Goal: Check status: Check status

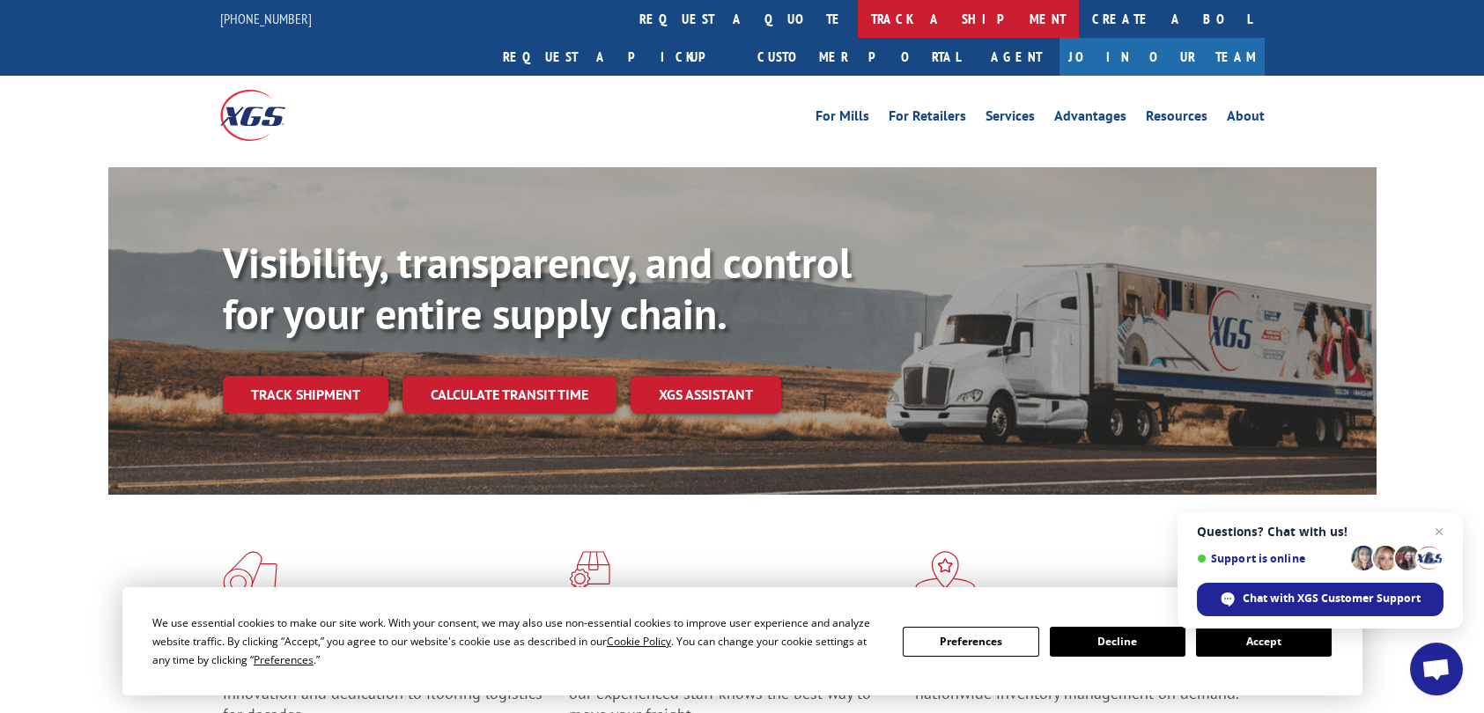
click at [858, 12] on link "track a shipment" at bounding box center [968, 19] width 221 height 38
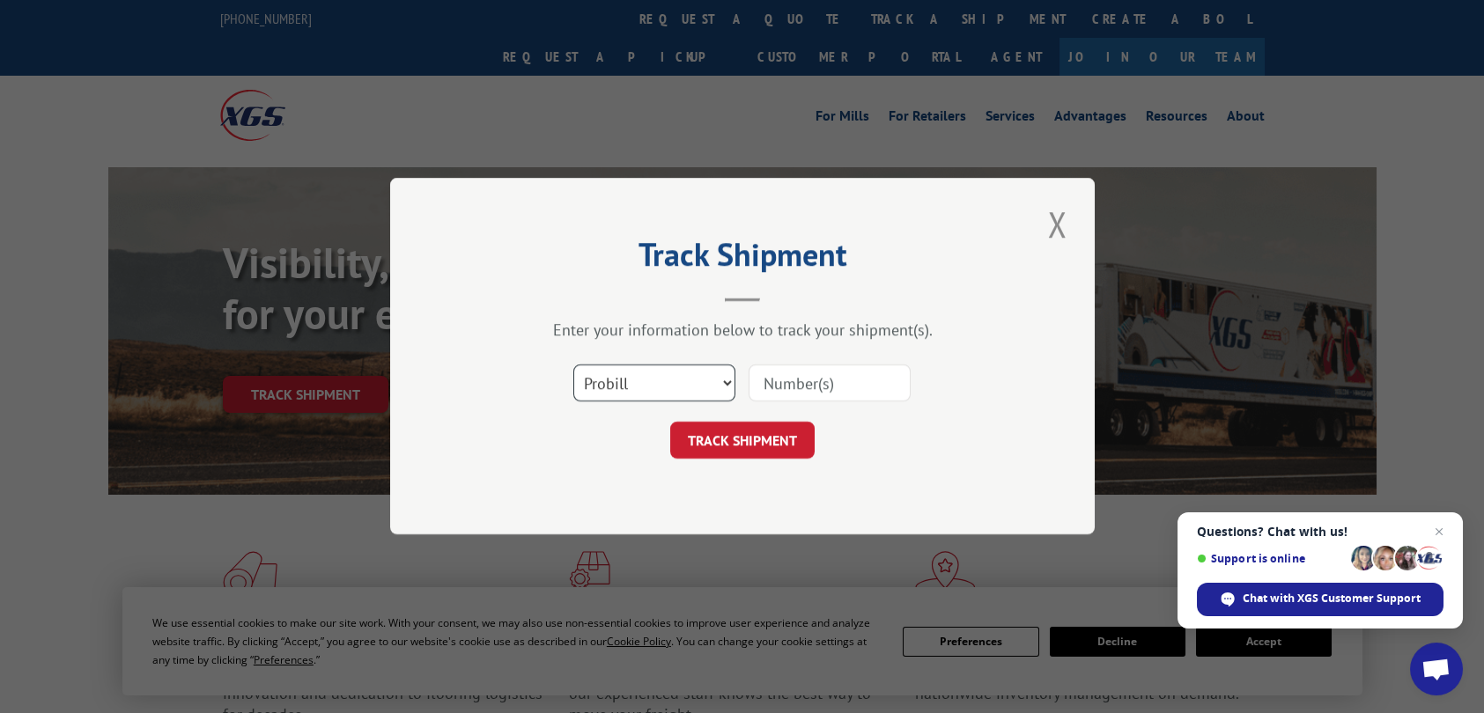
click at [615, 384] on select "Select category... Probill BOL PO" at bounding box center [654, 384] width 162 height 37
select select "bol"
click at [573, 366] on select "Select category... Probill BOL PO" at bounding box center [654, 384] width 162 height 37
click at [823, 376] on input at bounding box center [830, 384] width 162 height 37
paste input "4915490"
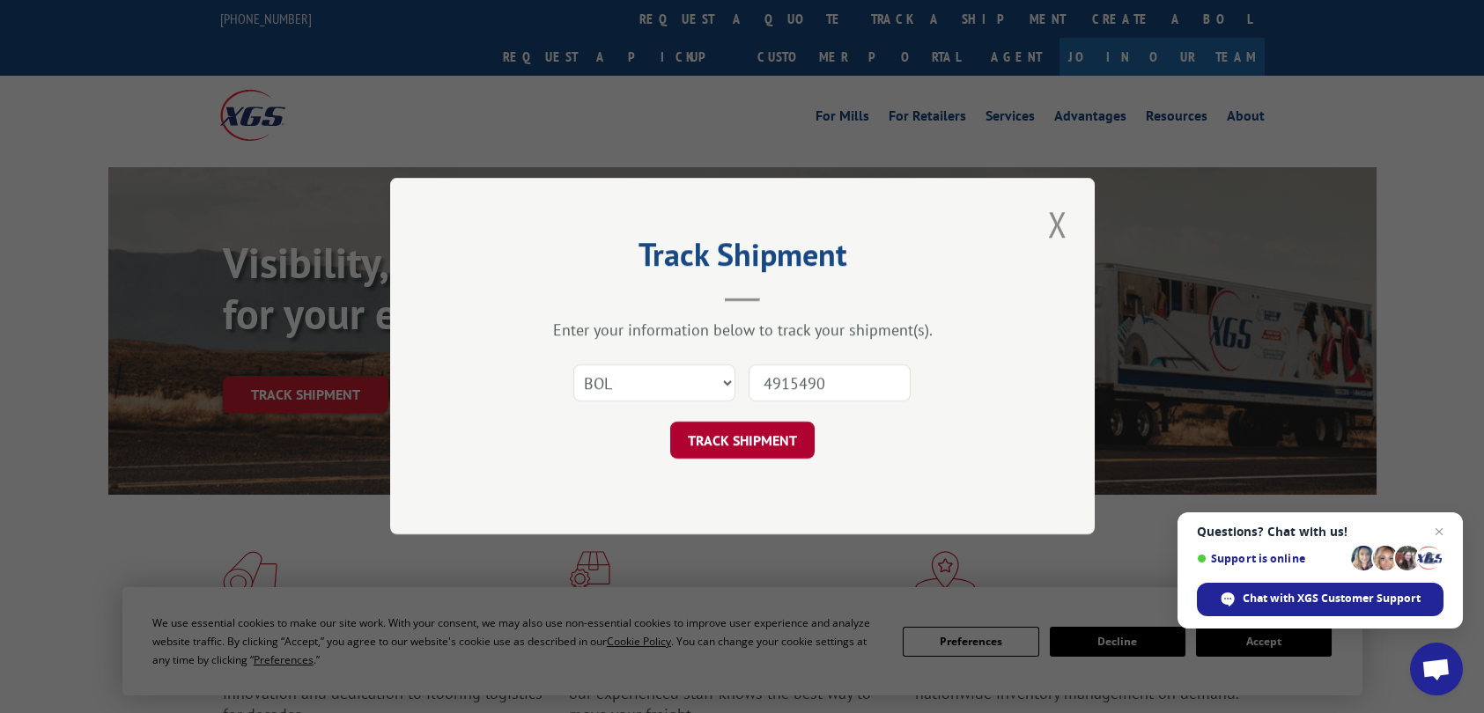
type input "4915490"
click at [727, 444] on button "TRACK SHIPMENT" at bounding box center [742, 441] width 144 height 37
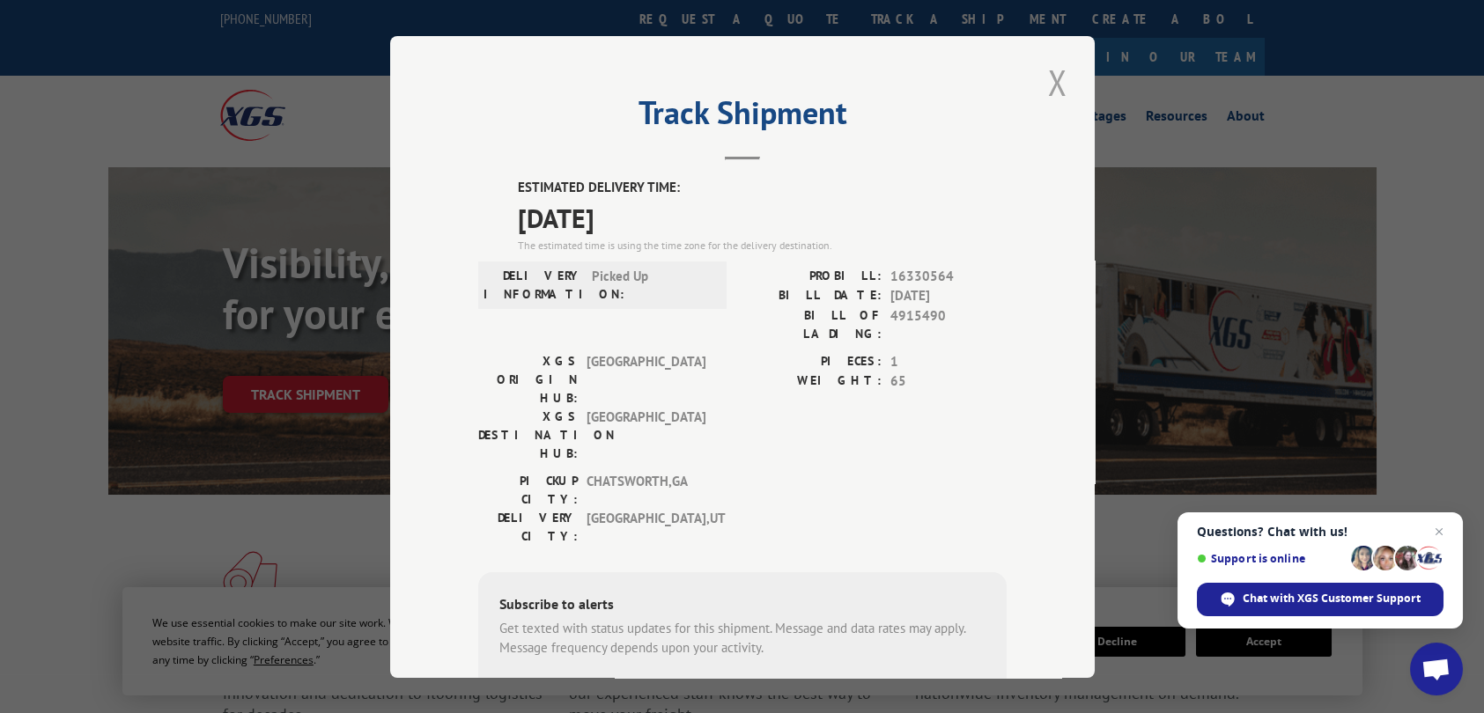
click at [1053, 80] on button "Close modal" at bounding box center [1058, 82] width 30 height 48
